Goal: Use online tool/utility: Use online tool/utility

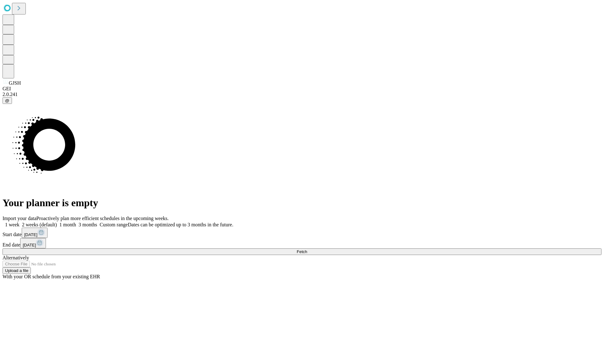
click at [307, 249] on span "Fetch" at bounding box center [302, 251] width 10 height 5
